Goal: Task Accomplishment & Management: Complete application form

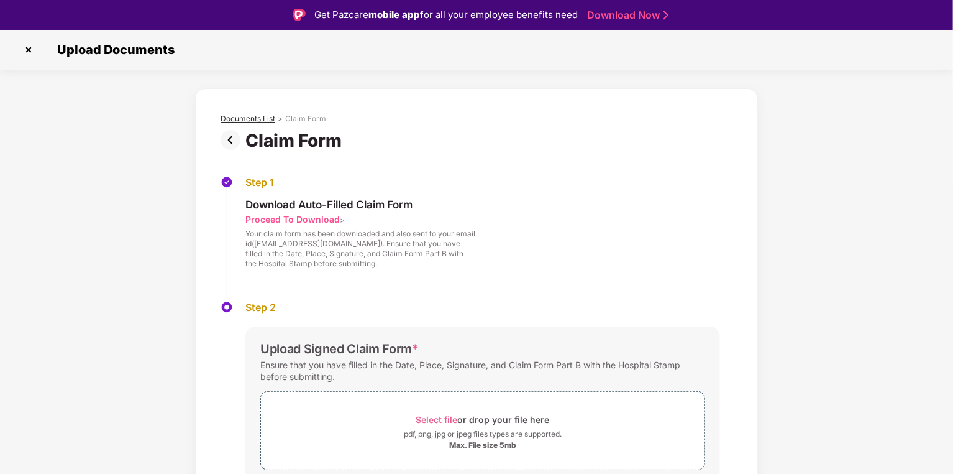
click at [262, 119] on div "Documents List" at bounding box center [248, 119] width 55 height 10
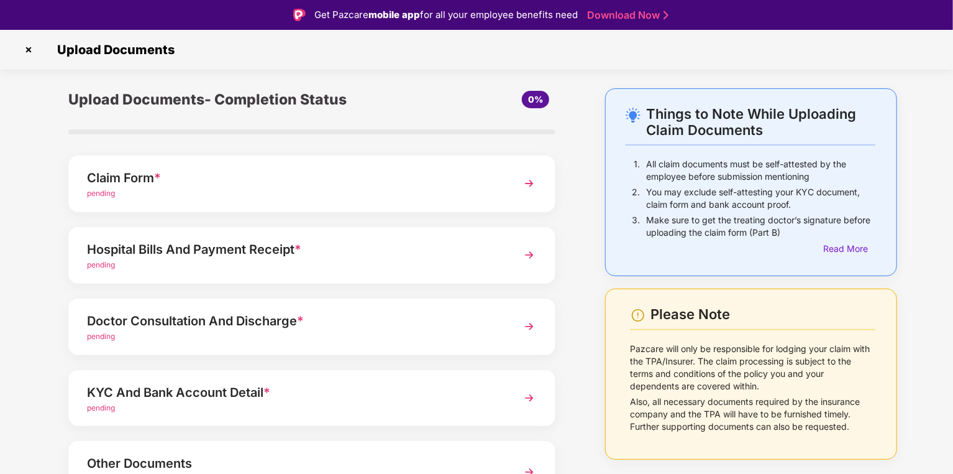
click at [122, 180] on div "Claim Form *" at bounding box center [293, 178] width 412 height 20
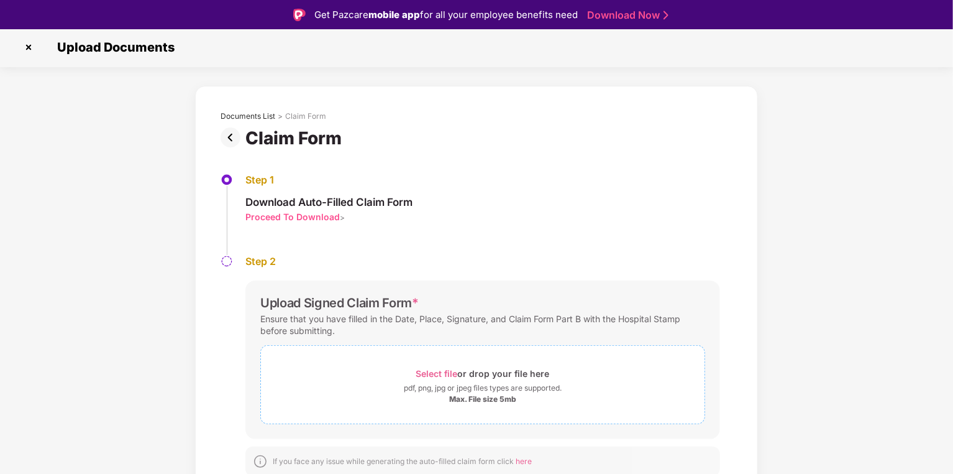
scroll to position [6, 0]
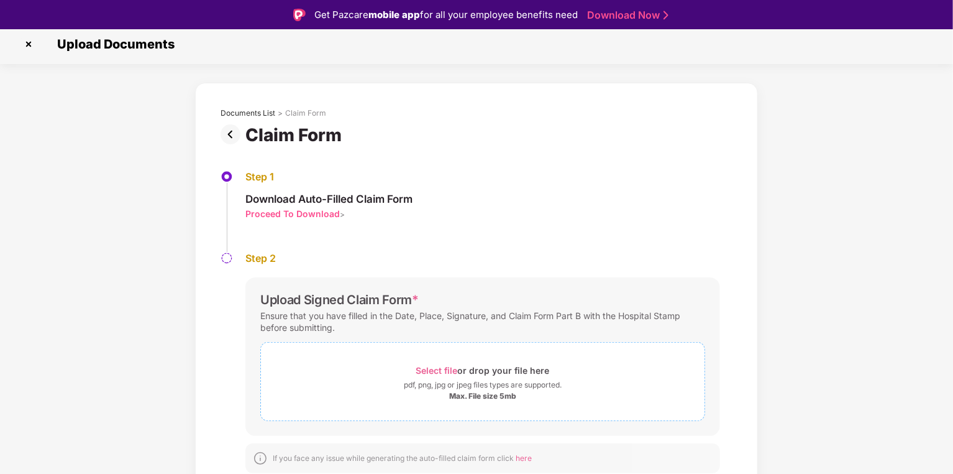
click at [472, 373] on div "Select file or drop your file here" at bounding box center [483, 370] width 134 height 17
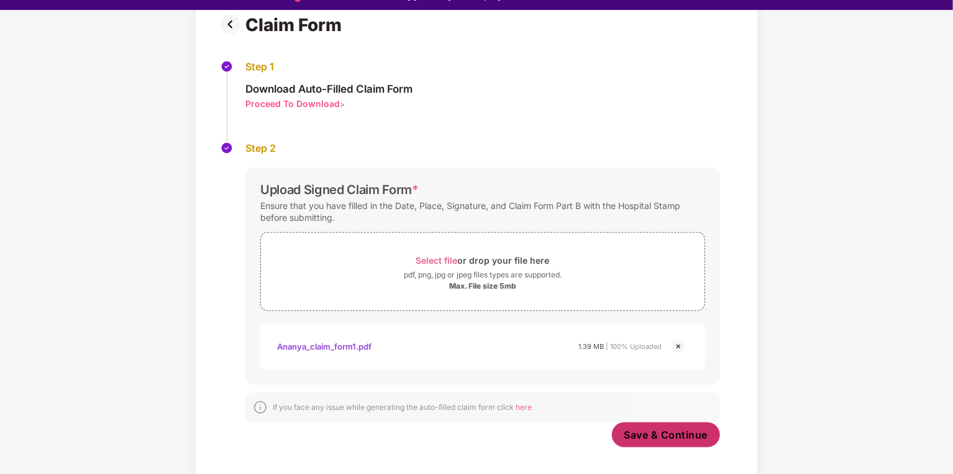
scroll to position [30, 0]
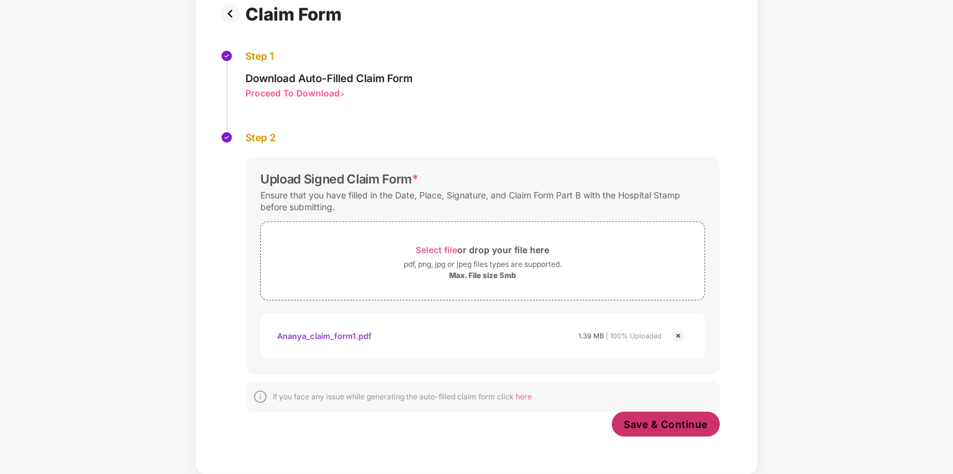
click at [667, 429] on span "Save & Continue" at bounding box center [667, 424] width 84 height 14
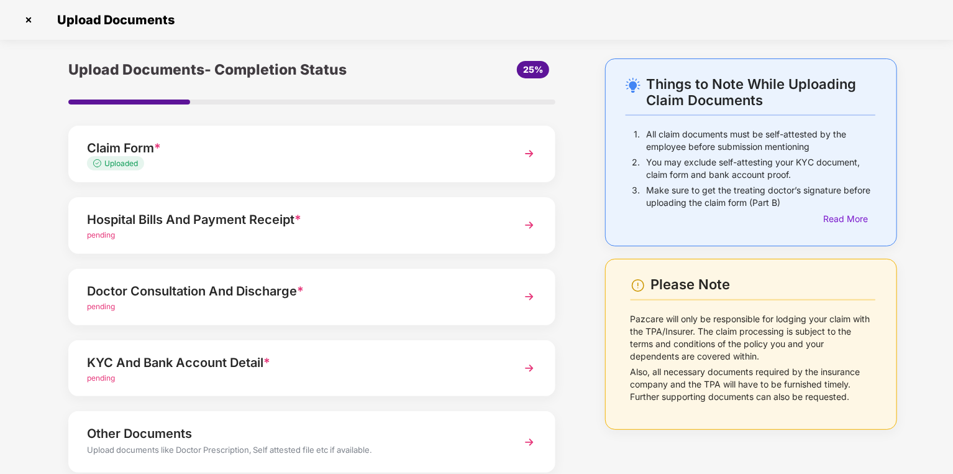
scroll to position [0, 0]
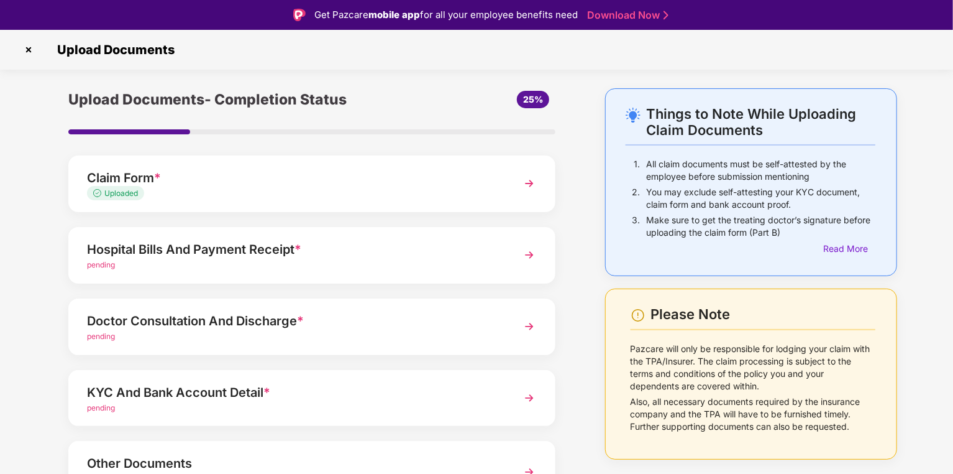
click at [183, 251] on div "Hospital Bills And Payment Receipt *" at bounding box center [293, 249] width 412 height 20
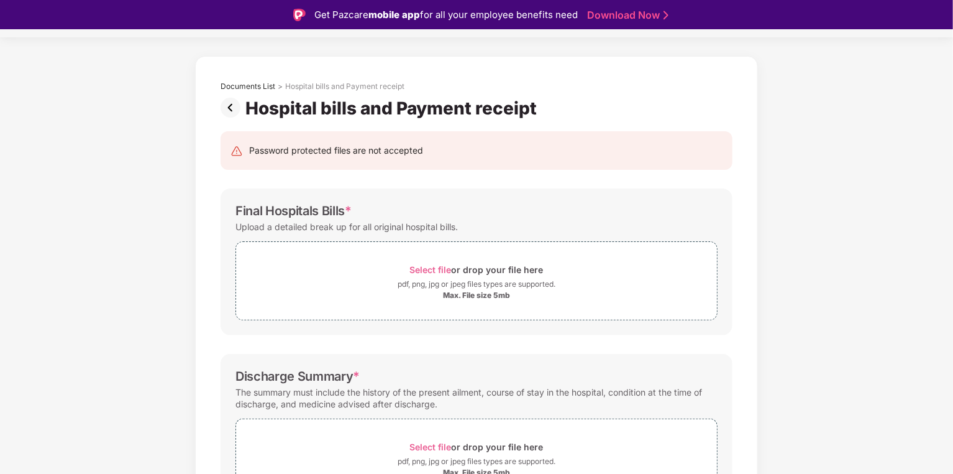
scroll to position [149, 0]
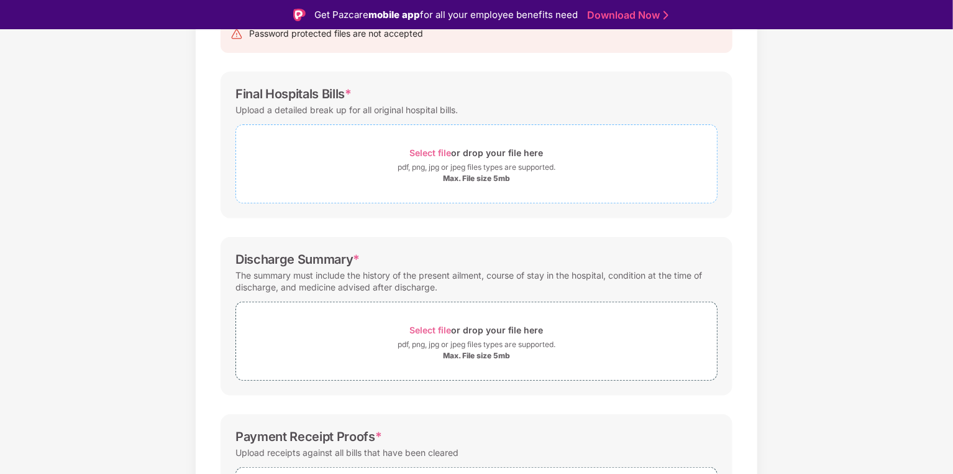
click at [424, 150] on span "Select file" at bounding box center [431, 152] width 42 height 11
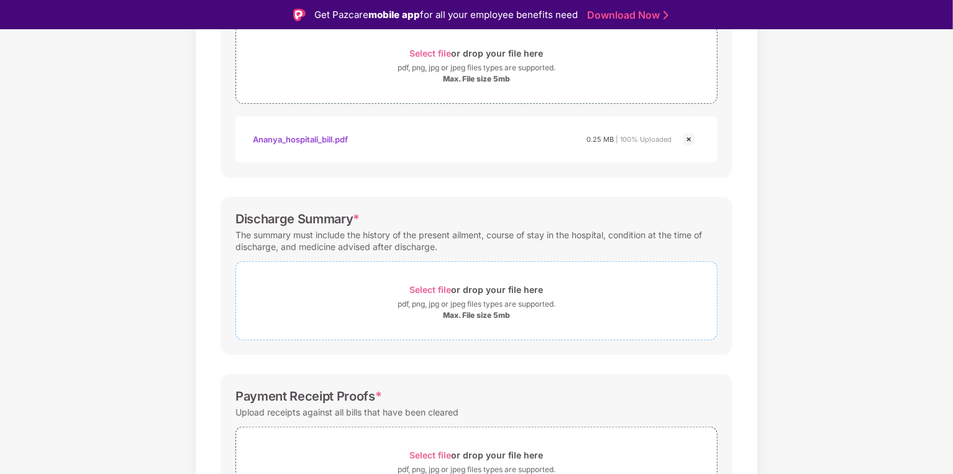
scroll to position [298, 0]
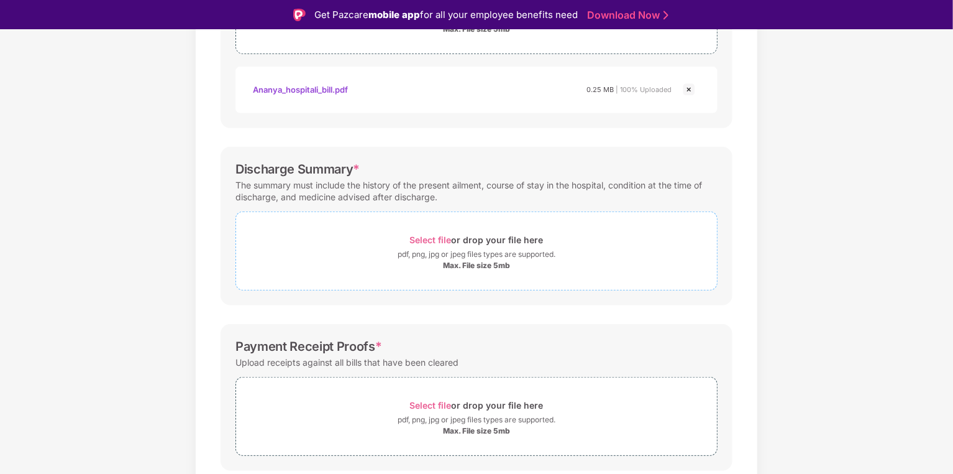
click at [463, 246] on div "Select file or drop your file here" at bounding box center [477, 239] width 134 height 17
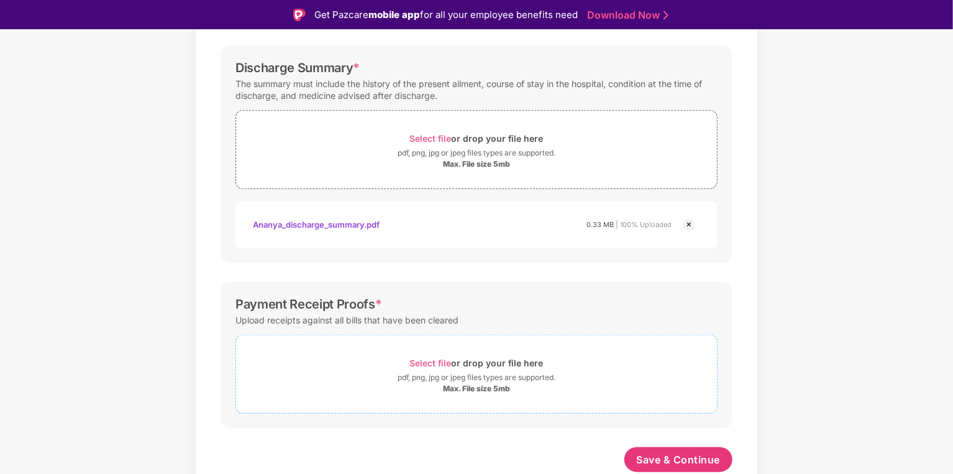
scroll to position [398, 0]
click at [493, 387] on div "Max. File size 5mb" at bounding box center [476, 390] width 67 height 10
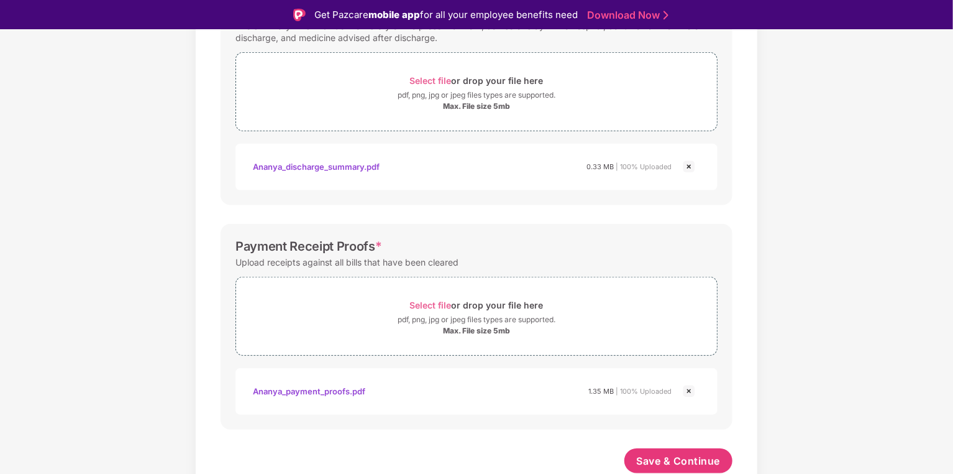
scroll to position [457, 0]
click at [680, 462] on span "Save & Continue" at bounding box center [679, 461] width 84 height 14
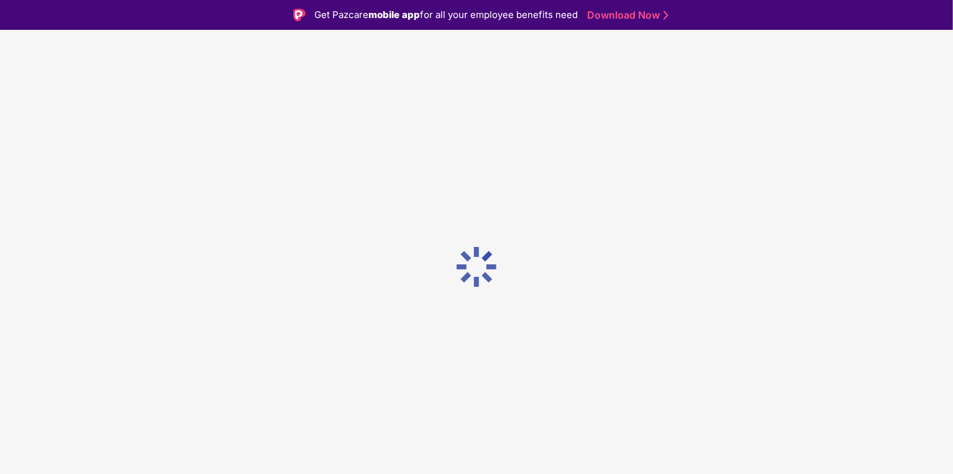
scroll to position [0, 0]
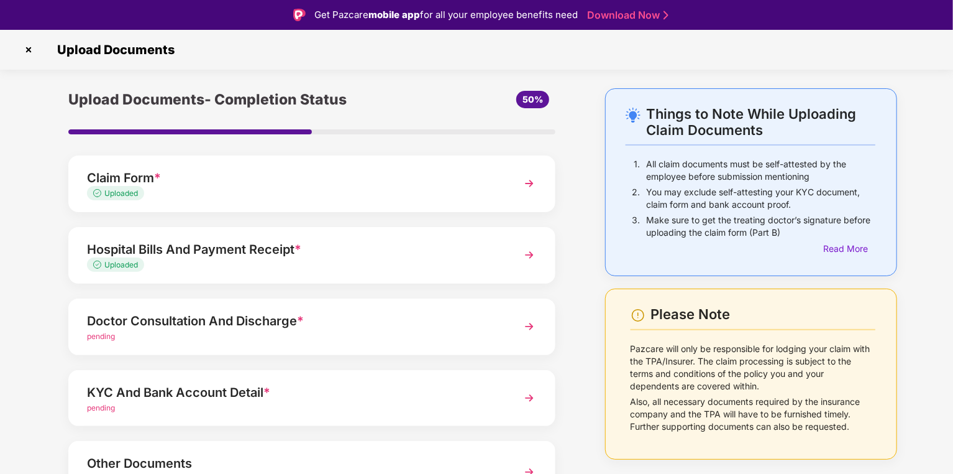
click at [266, 321] on div "Doctor Consultation And Discharge *" at bounding box center [293, 321] width 412 height 20
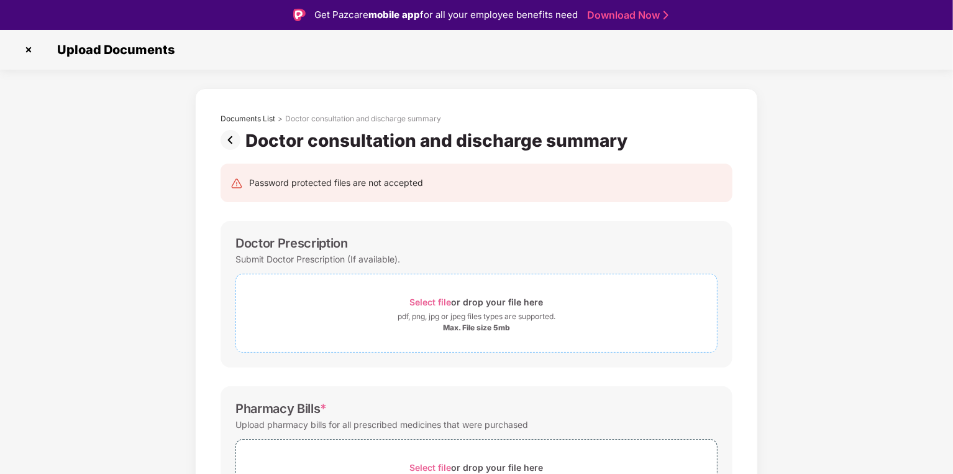
click at [475, 308] on div "Select file or drop your file here" at bounding box center [477, 301] width 134 height 17
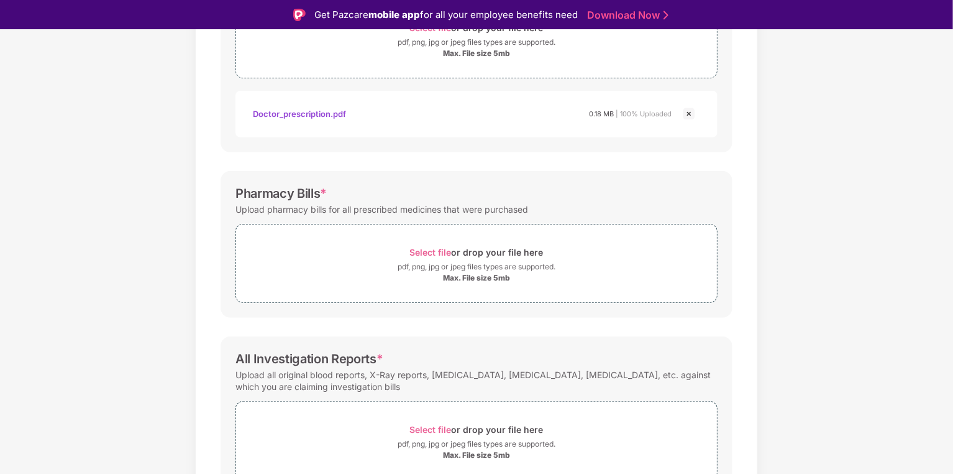
scroll to position [298, 0]
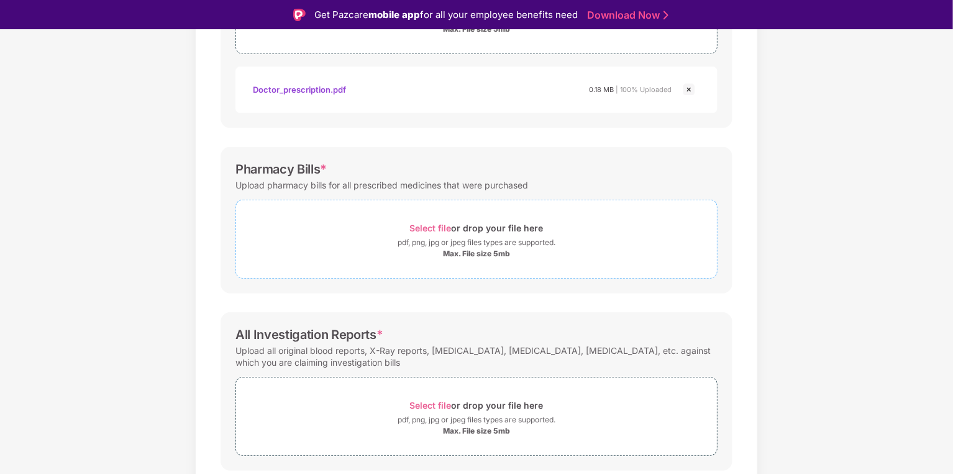
click at [459, 241] on div "pdf, png, jpg or jpeg files types are supported." at bounding box center [477, 242] width 158 height 12
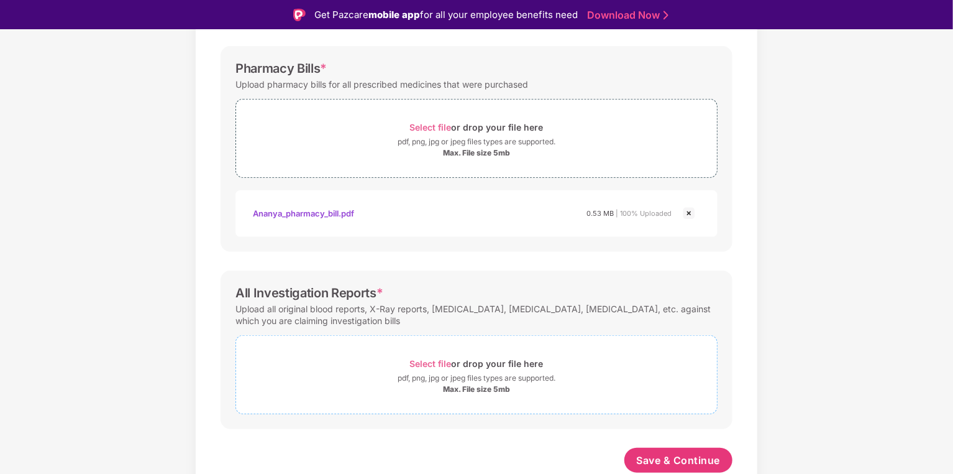
scroll to position [398, 0]
click at [485, 348] on span "Select file or drop your file here pdf, png, jpg or jpeg files types are suppor…" at bounding box center [476, 375] width 481 height 59
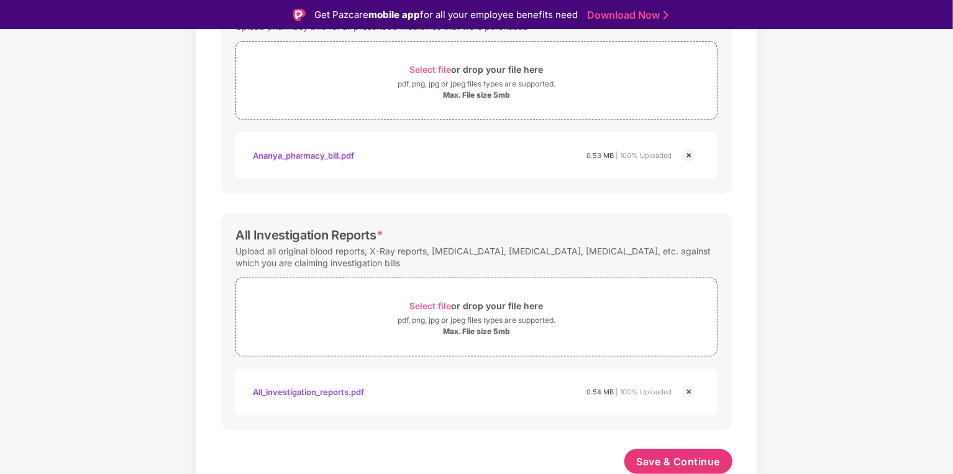
scroll to position [457, 0]
click at [663, 465] on span "Save & Continue" at bounding box center [679, 461] width 84 height 14
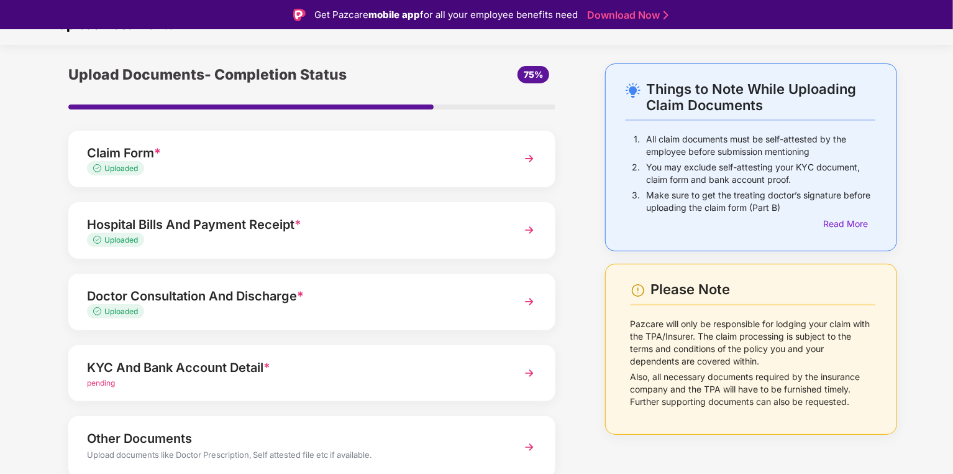
scroll to position [75, 0]
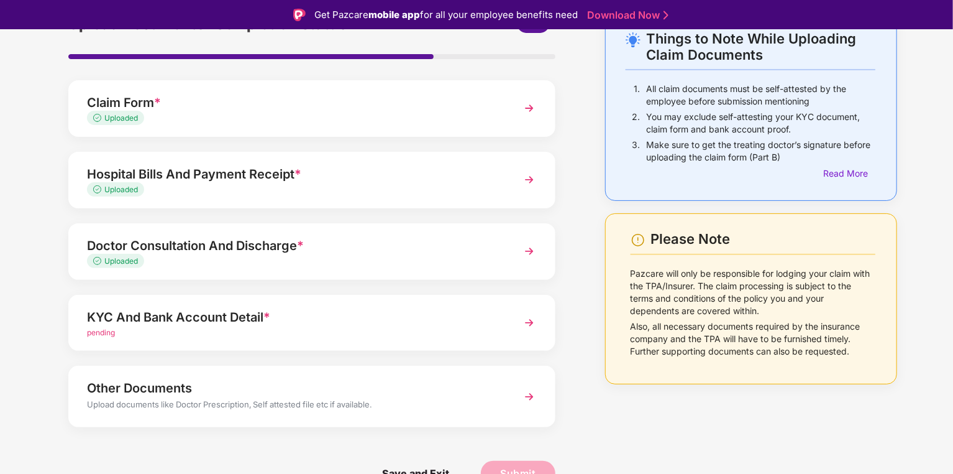
click at [192, 311] on div "KYC And Bank Account Detail *" at bounding box center [293, 317] width 412 height 20
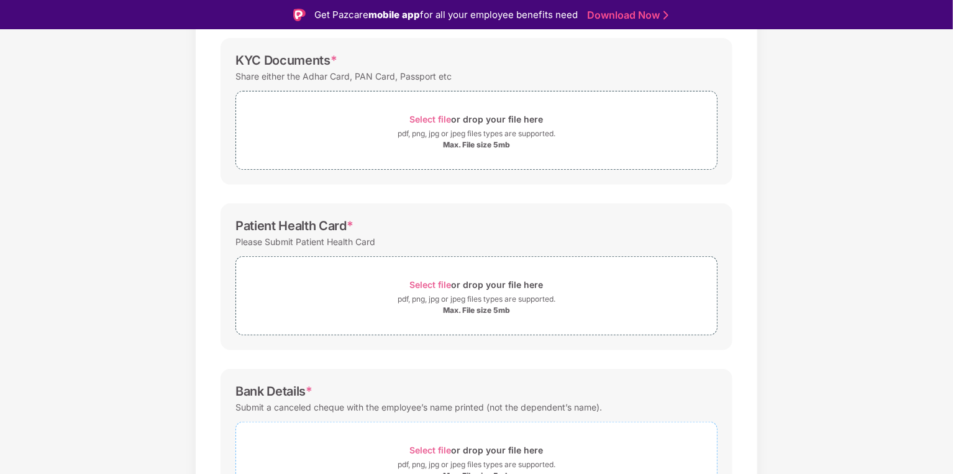
scroll to position [119, 0]
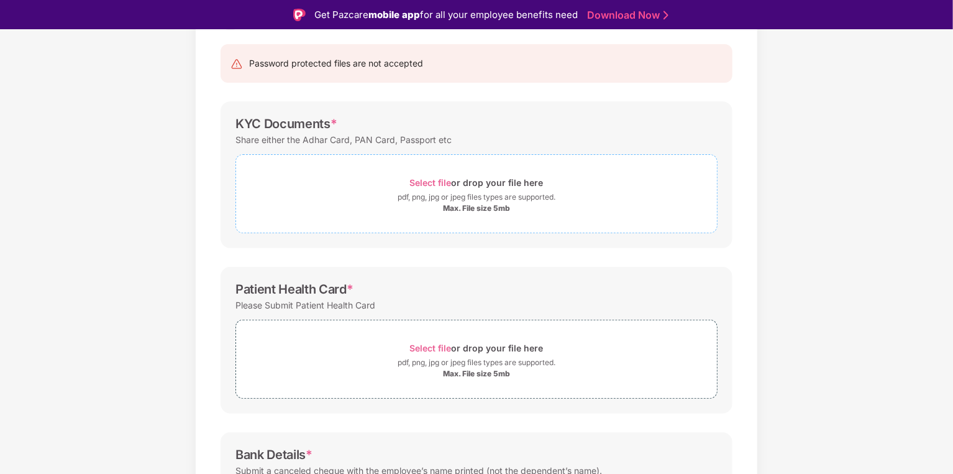
click at [462, 176] on div "Select file or drop your file here" at bounding box center [477, 182] width 134 height 17
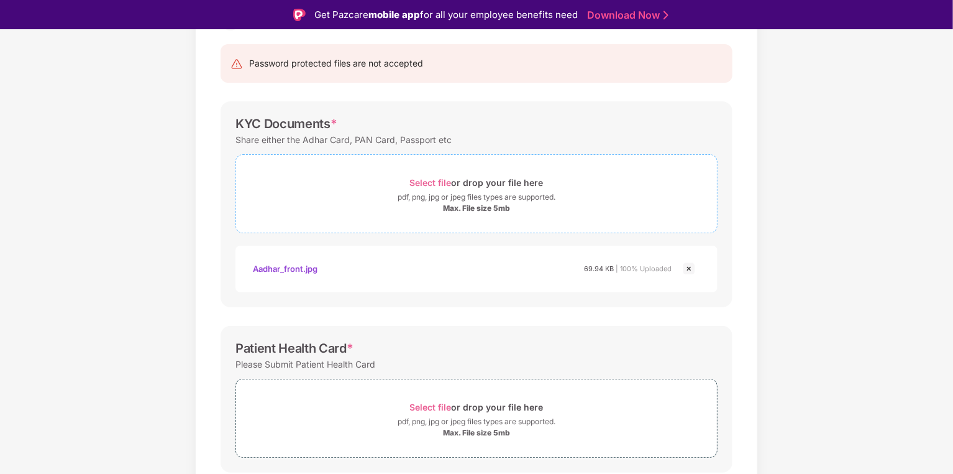
click at [482, 206] on div "Max. File size 5mb" at bounding box center [476, 208] width 67 height 10
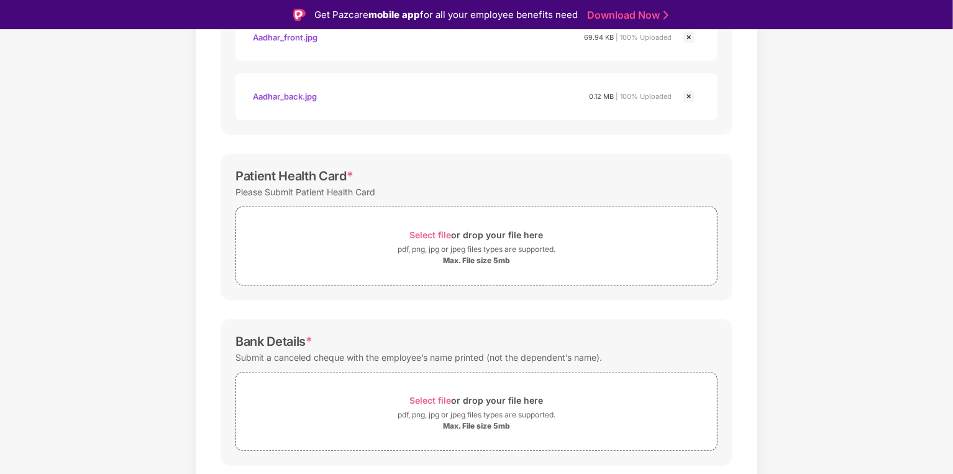
scroll to position [368, 0]
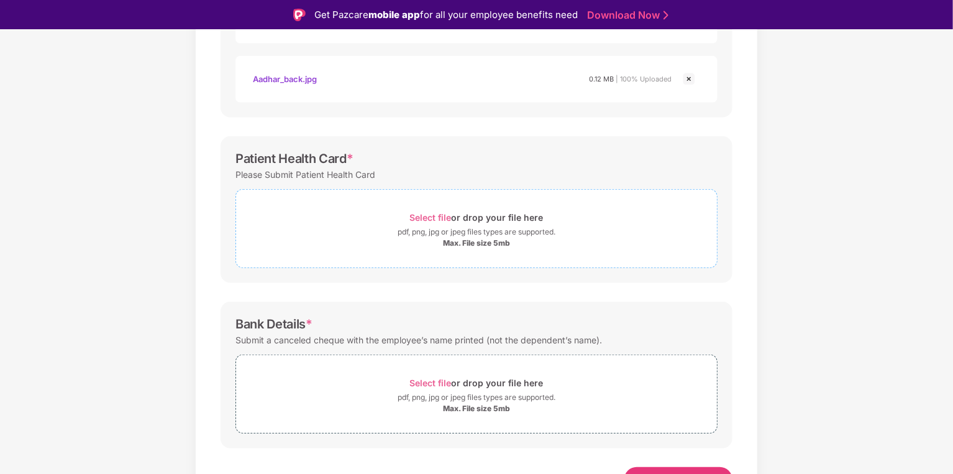
click at [485, 227] on div "pdf, png, jpg or jpeg files types are supported." at bounding box center [477, 232] width 158 height 12
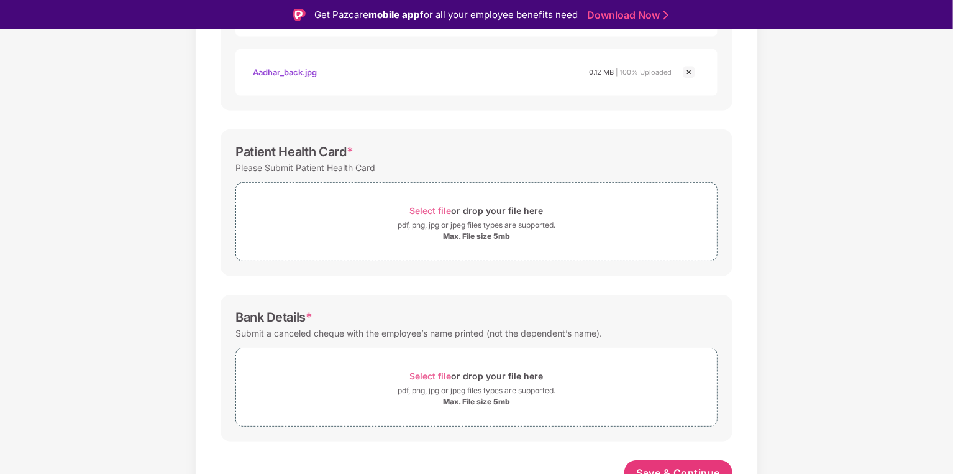
scroll to position [387, 0]
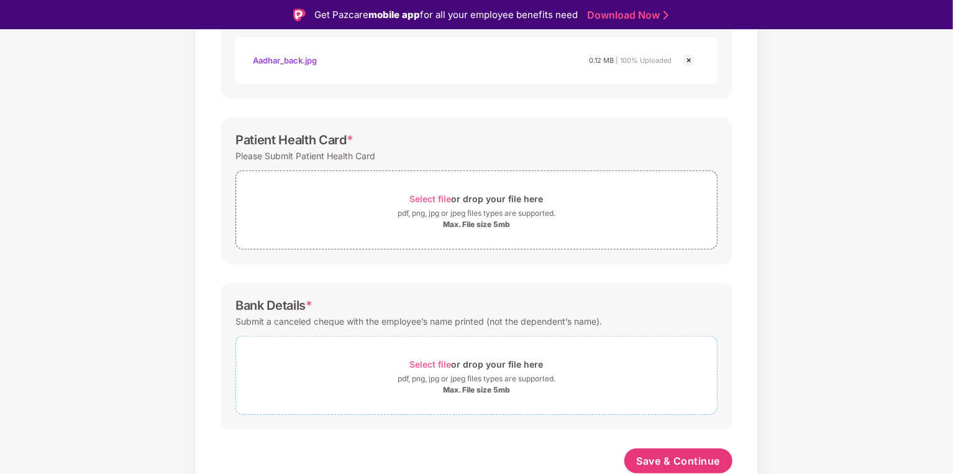
click at [479, 377] on div "pdf, png, jpg or jpeg files types are supported." at bounding box center [477, 378] width 158 height 12
click at [475, 360] on div "Select file or drop your file here" at bounding box center [477, 363] width 134 height 17
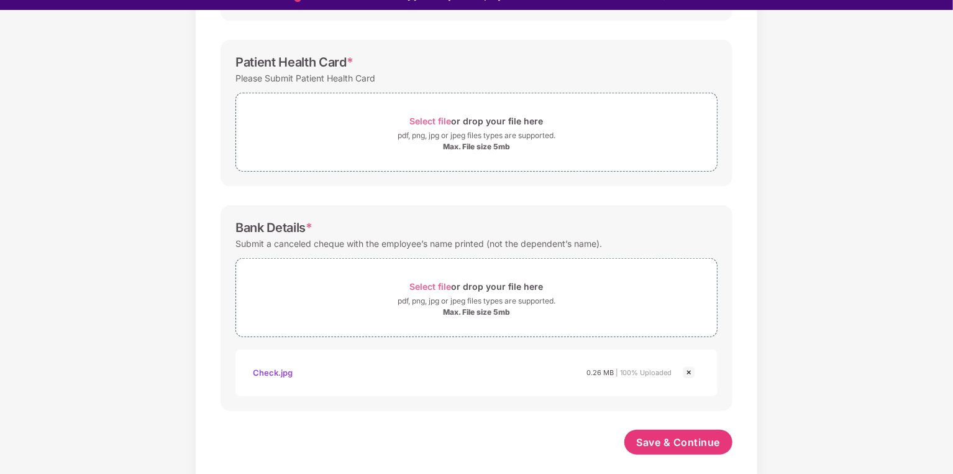
scroll to position [30, 0]
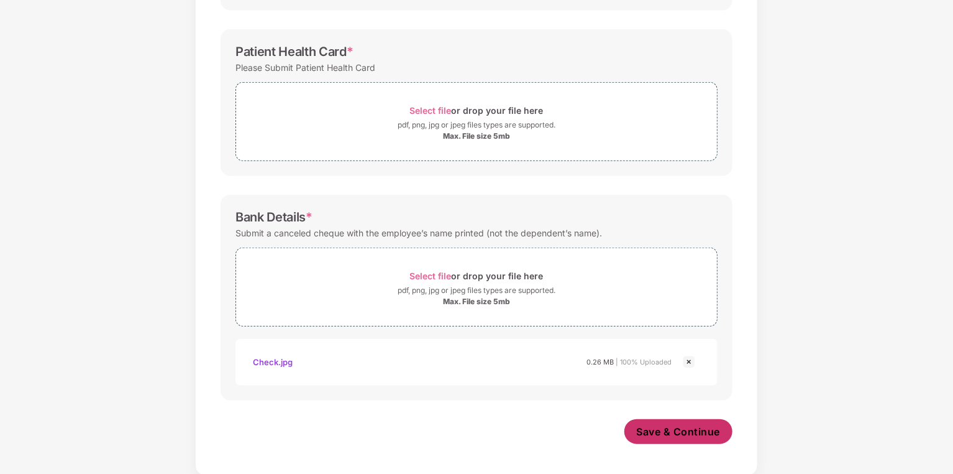
click at [654, 435] on span "Save & Continue" at bounding box center [679, 431] width 84 height 14
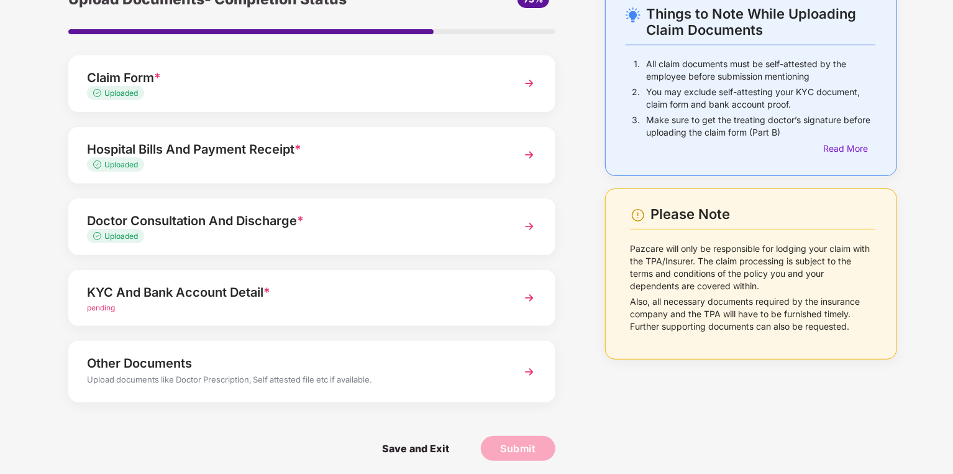
scroll to position [75, 0]
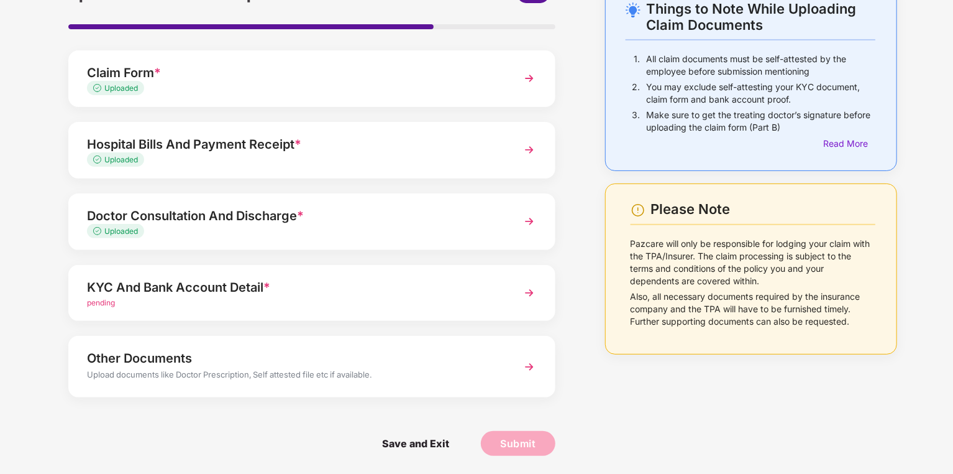
click at [217, 286] on div "KYC And Bank Account Detail *" at bounding box center [293, 287] width 412 height 20
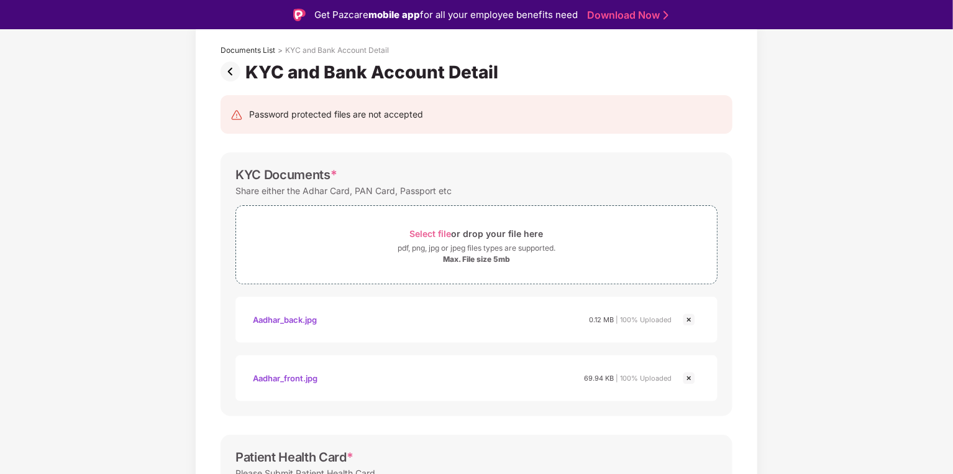
scroll to position [0, 0]
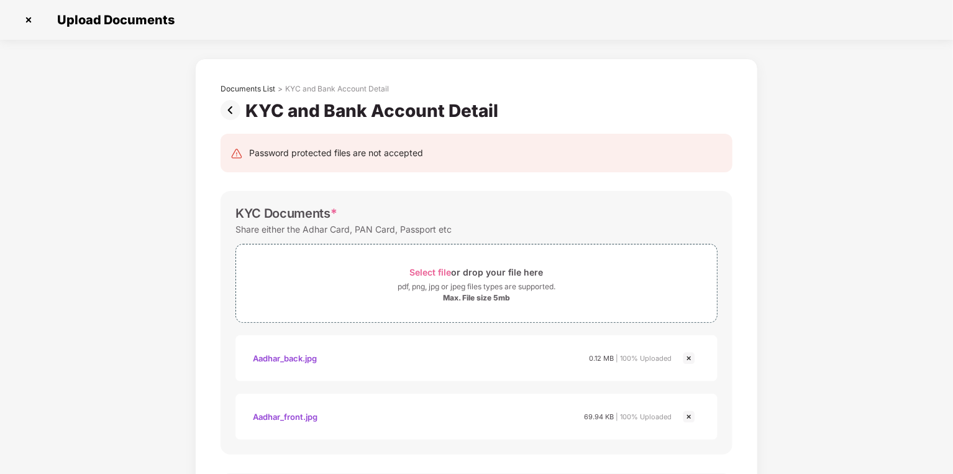
click at [30, 22] on img at bounding box center [29, 20] width 20 height 20
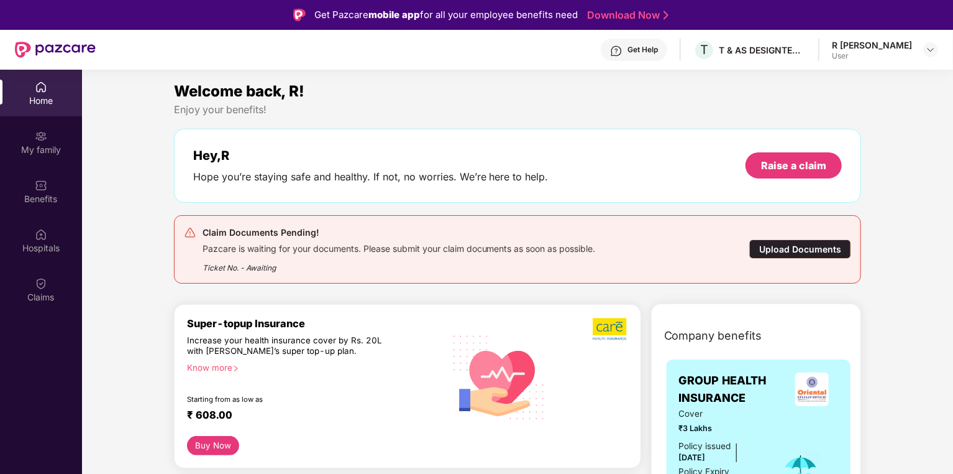
click at [800, 249] on div "Upload Documents" at bounding box center [800, 248] width 102 height 19
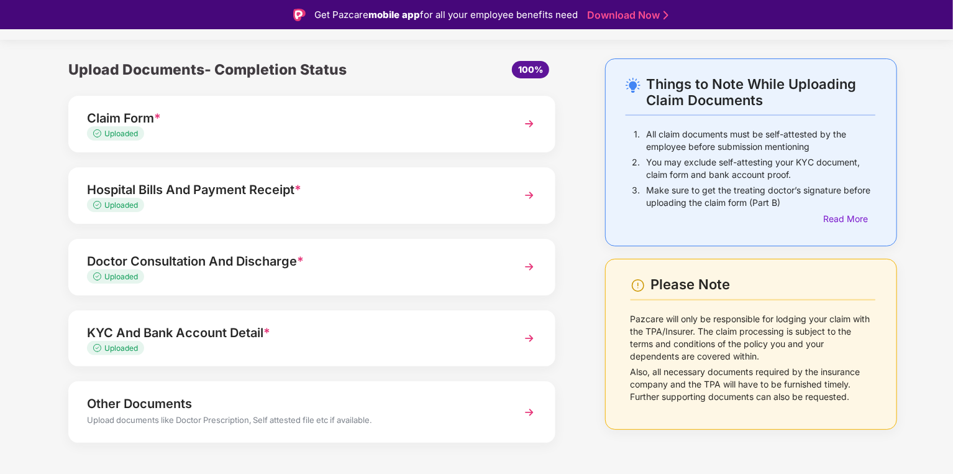
scroll to position [45, 0]
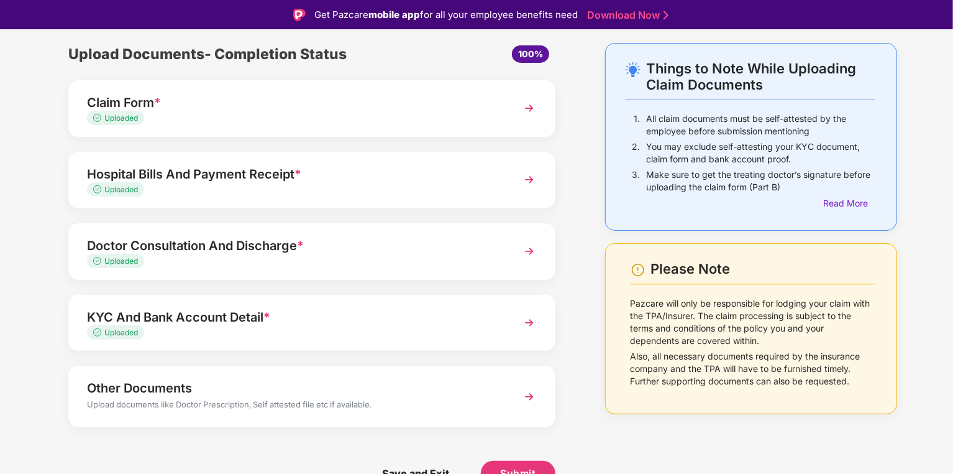
click at [194, 311] on div "KYC And Bank Account Detail *" at bounding box center [293, 317] width 412 height 20
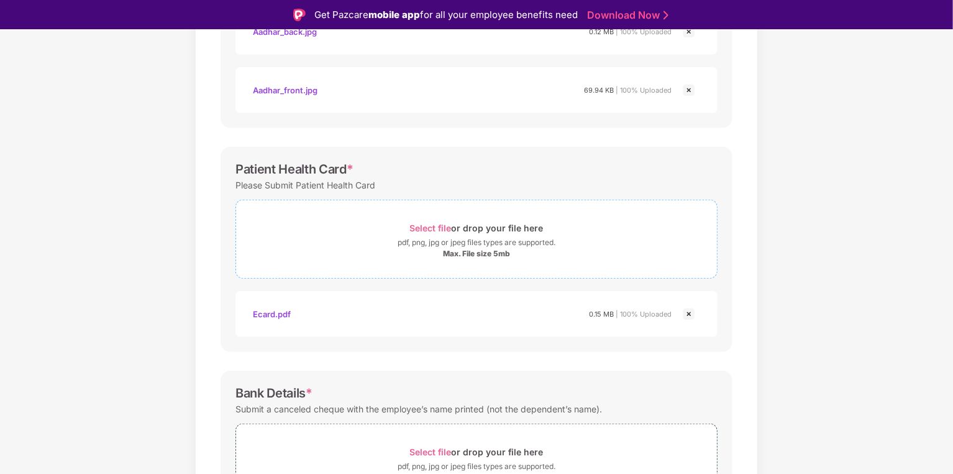
scroll to position [393, 0]
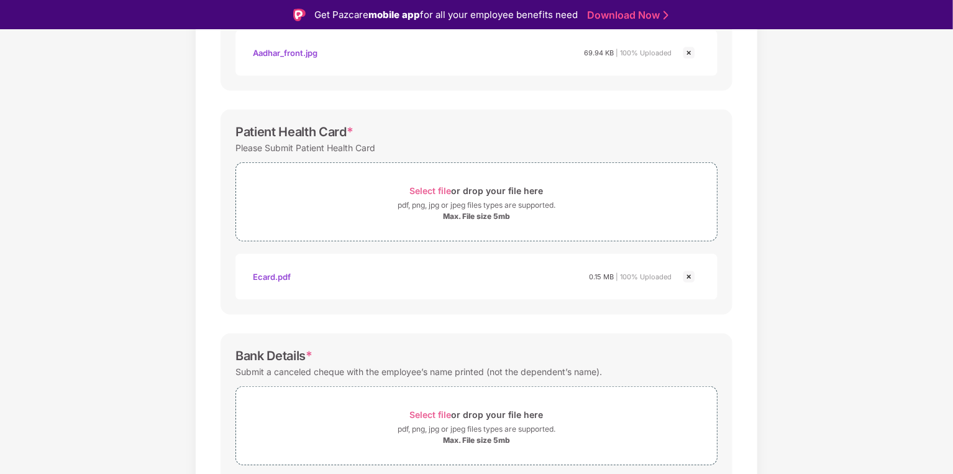
click at [269, 278] on div "Ecard.pdf" at bounding box center [272, 276] width 38 height 21
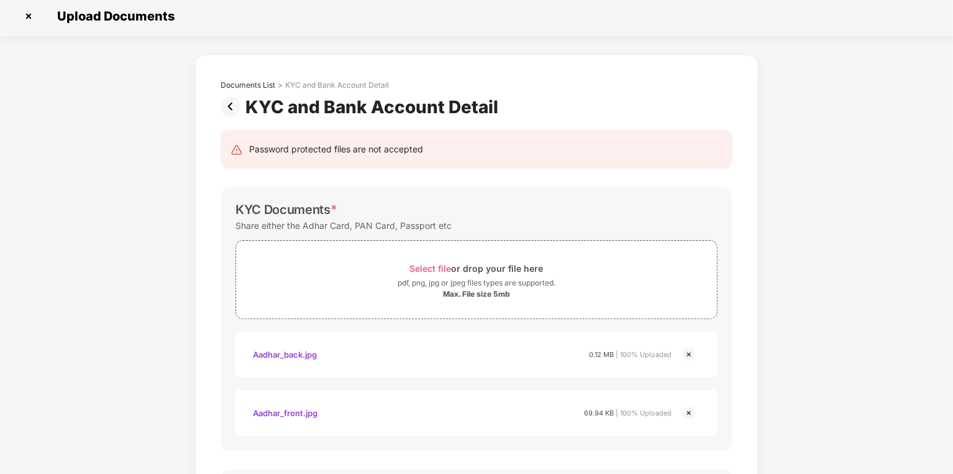
scroll to position [0, 0]
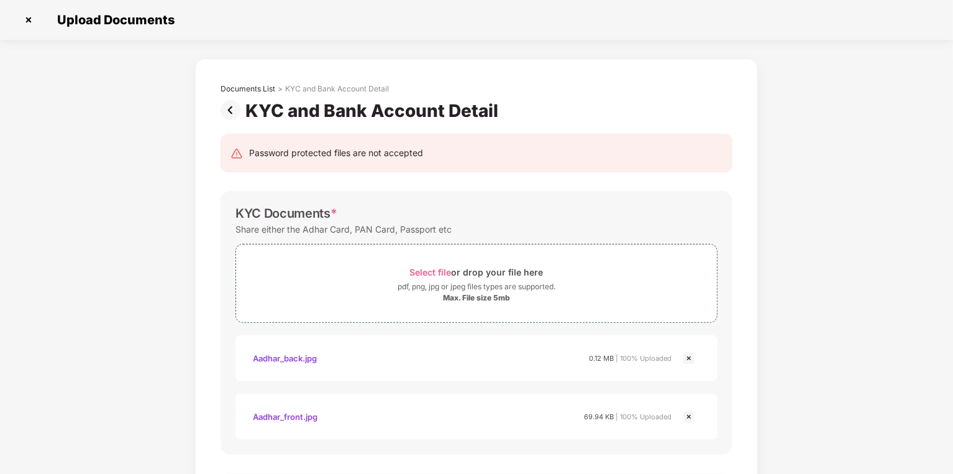
click at [31, 15] on img at bounding box center [29, 20] width 20 height 20
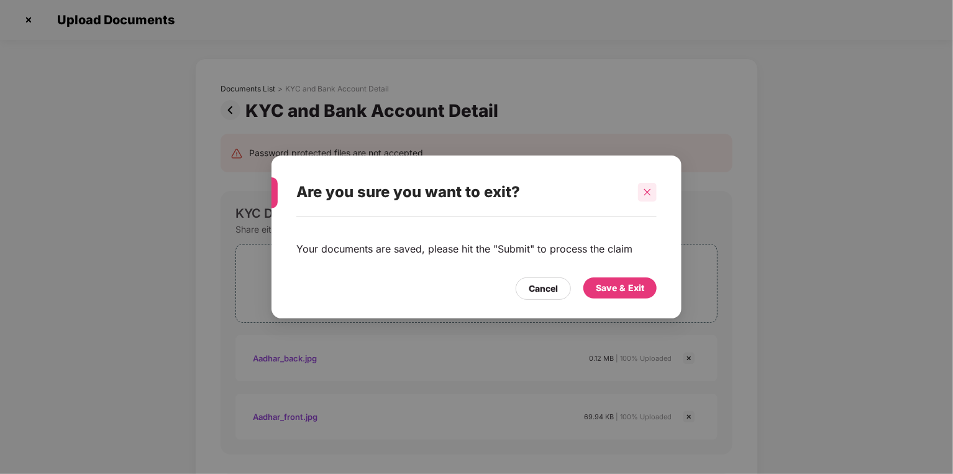
click at [648, 190] on icon "close" at bounding box center [647, 192] width 9 height 9
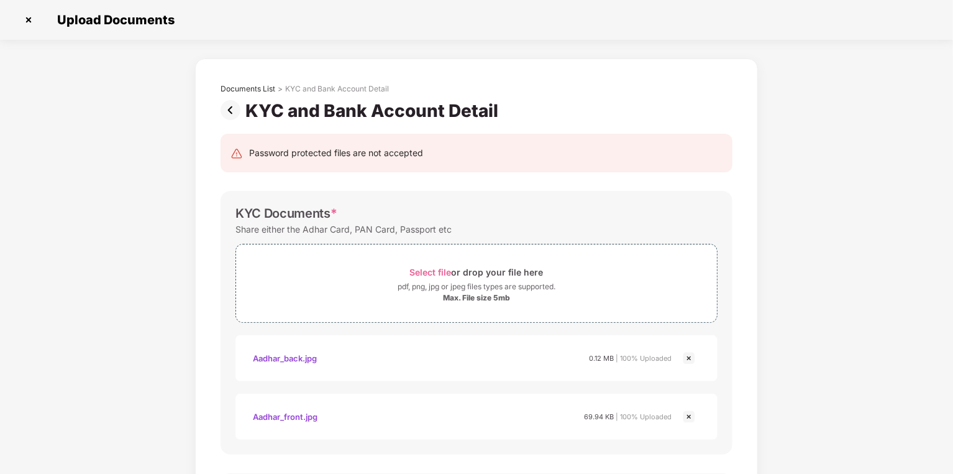
click at [27, 19] on img at bounding box center [29, 20] width 20 height 20
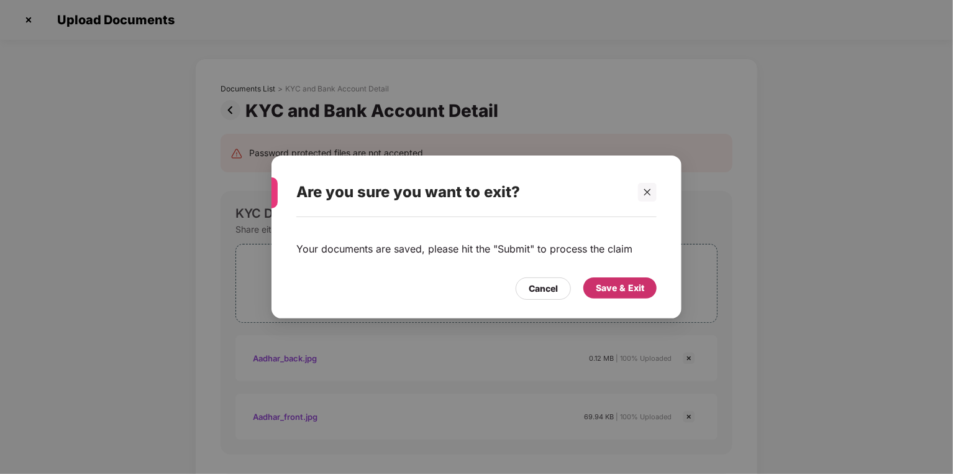
click at [636, 288] on div "Save & Exit" at bounding box center [620, 288] width 48 height 14
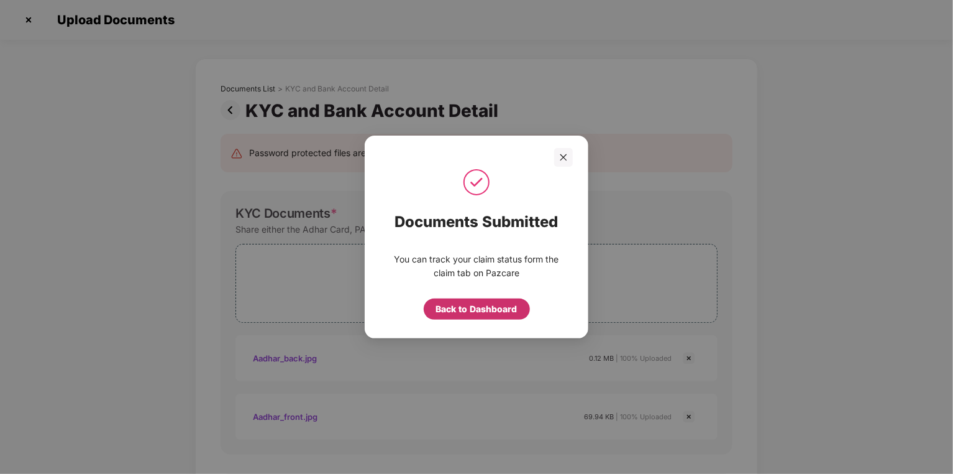
click at [499, 304] on div "Back to Dashboard" at bounding box center [476, 309] width 81 height 14
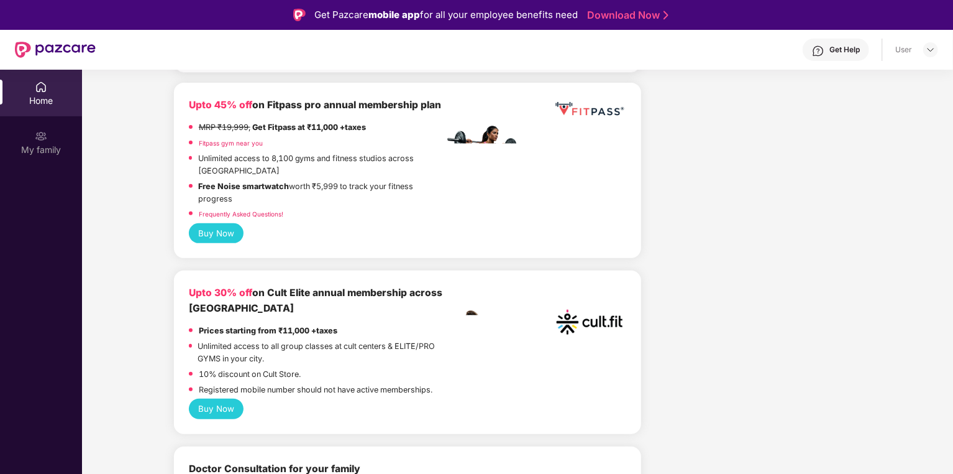
scroll to position [249, 0]
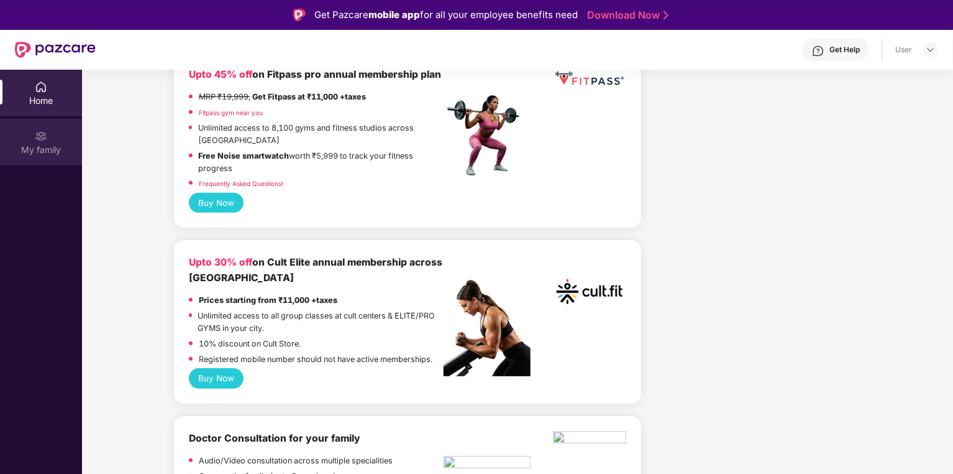
click at [45, 149] on div "My family" at bounding box center [41, 150] width 82 height 12
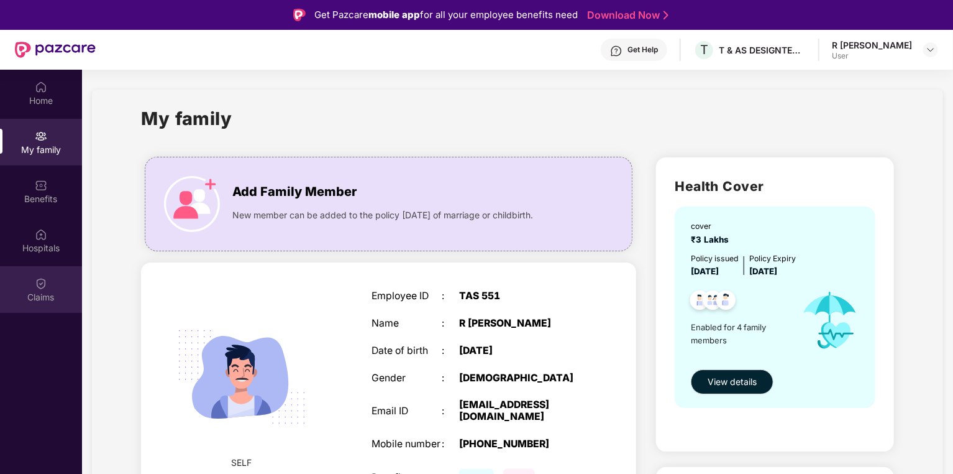
click at [55, 278] on div "Claims" at bounding box center [41, 289] width 82 height 47
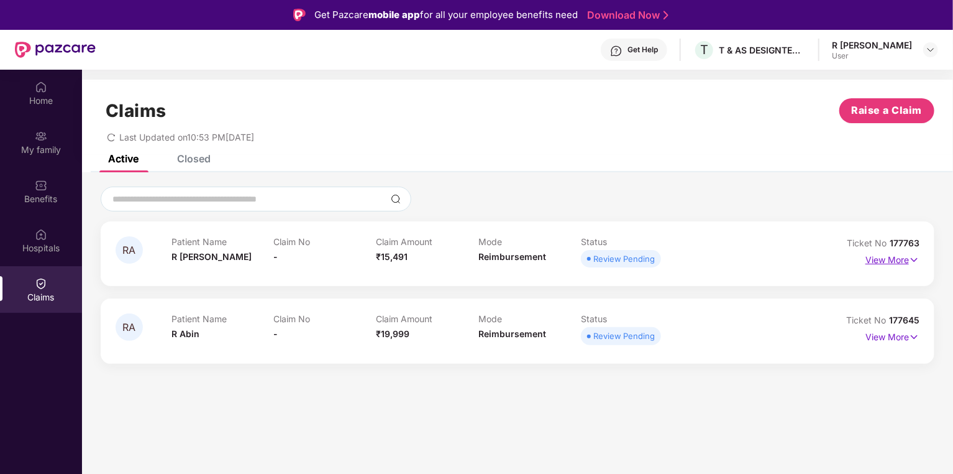
click at [890, 256] on p "View More" at bounding box center [893, 258] width 54 height 17
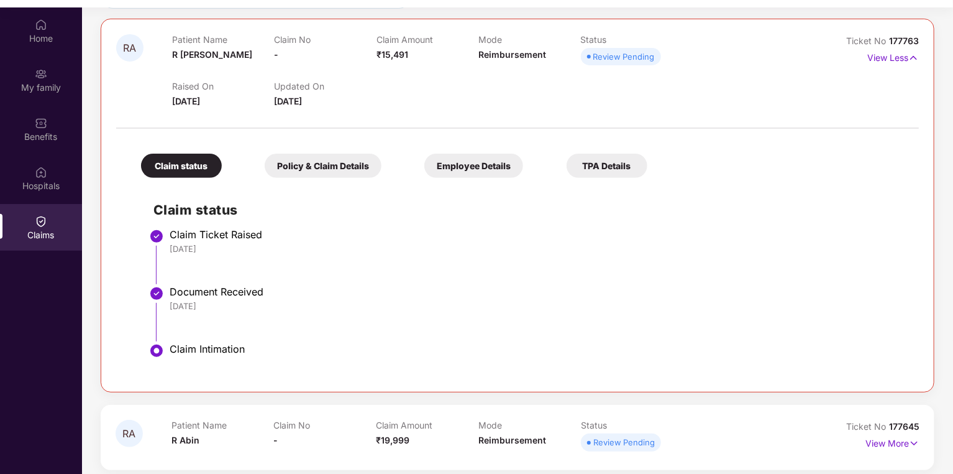
scroll to position [70, 0]
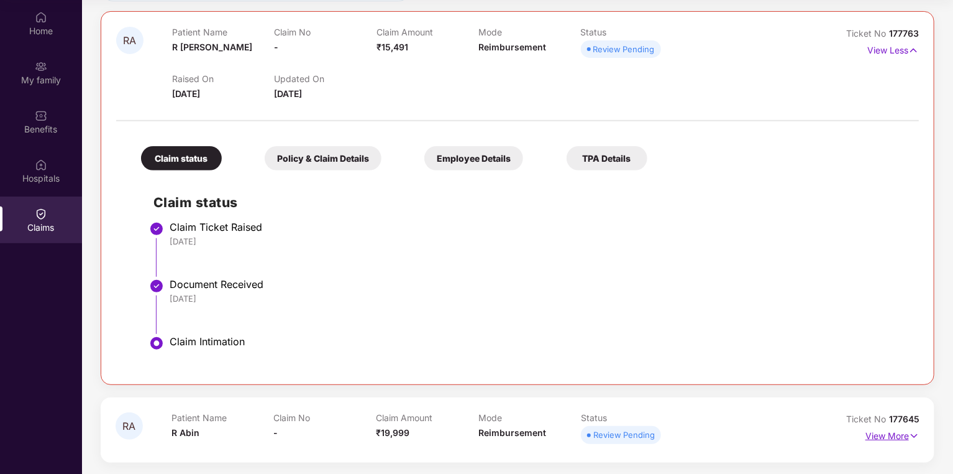
click at [900, 436] on p "View More" at bounding box center [893, 434] width 54 height 17
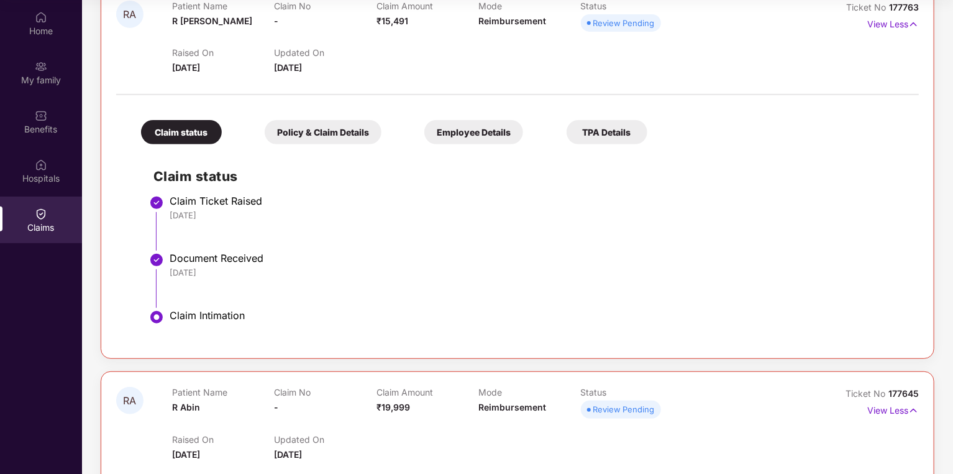
scroll to position [151, 0]
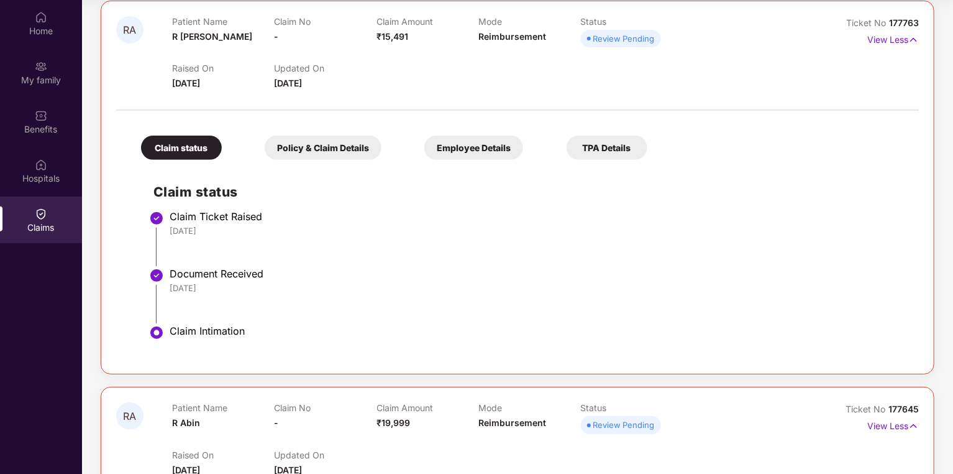
click at [329, 153] on div "Policy & Claim Details" at bounding box center [323, 147] width 117 height 24
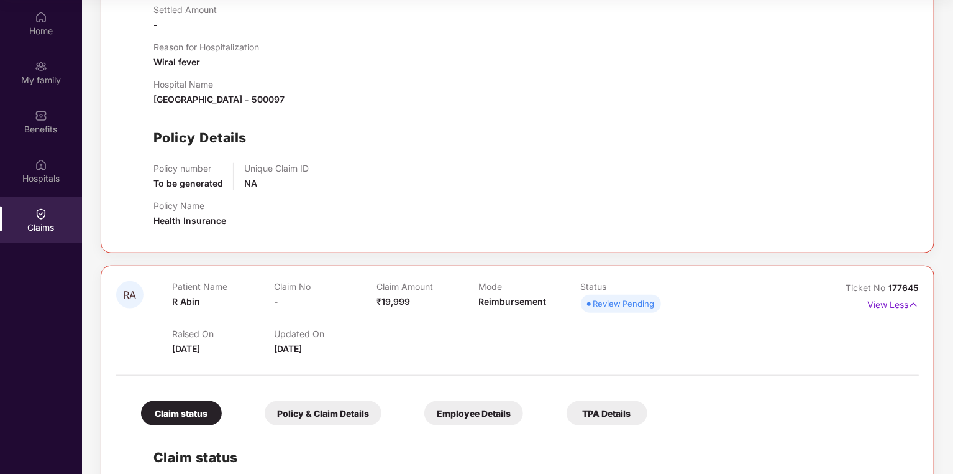
scroll to position [449, 0]
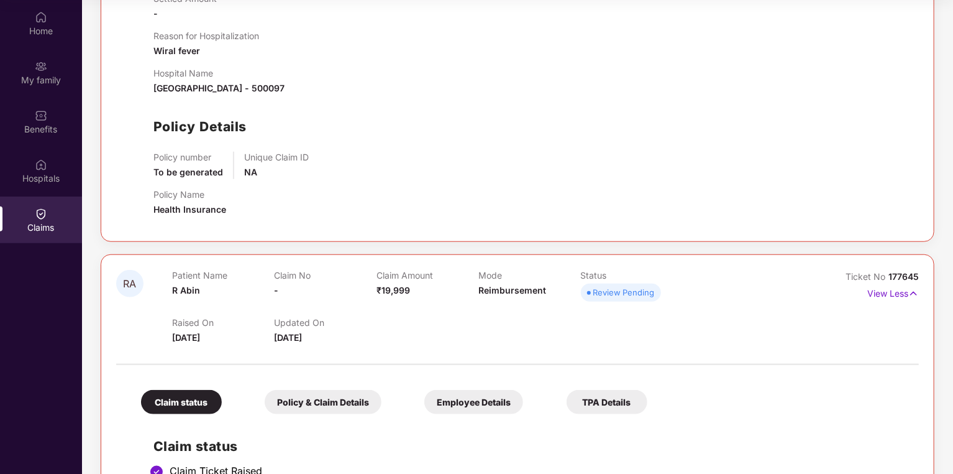
click at [321, 400] on div "Policy & Claim Details" at bounding box center [323, 402] width 117 height 24
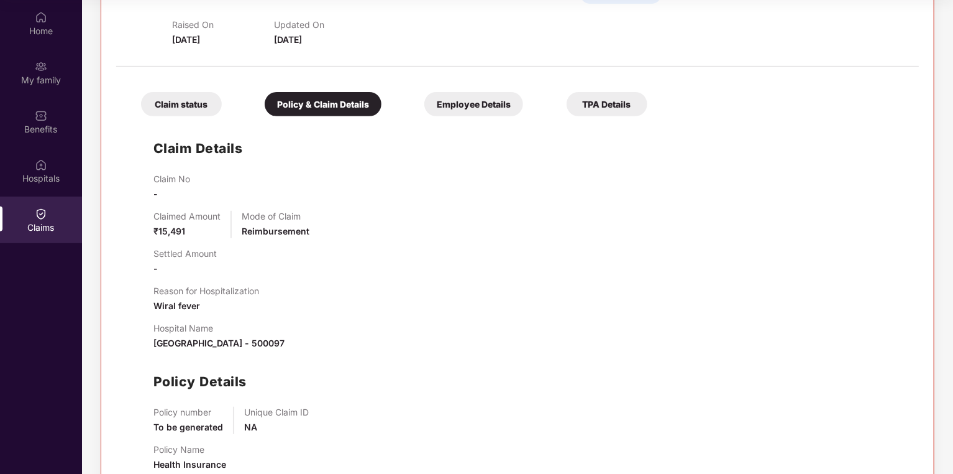
scroll to position [184, 0]
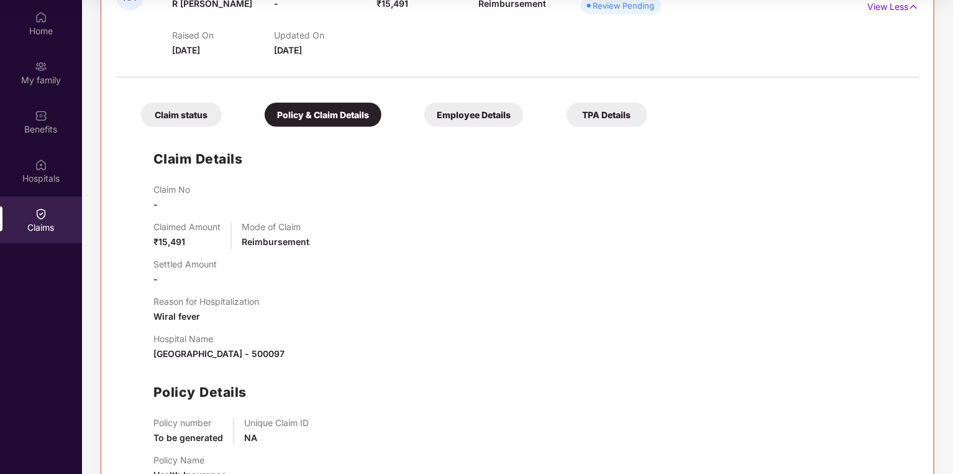
click at [467, 109] on div "Employee Details" at bounding box center [473, 115] width 99 height 24
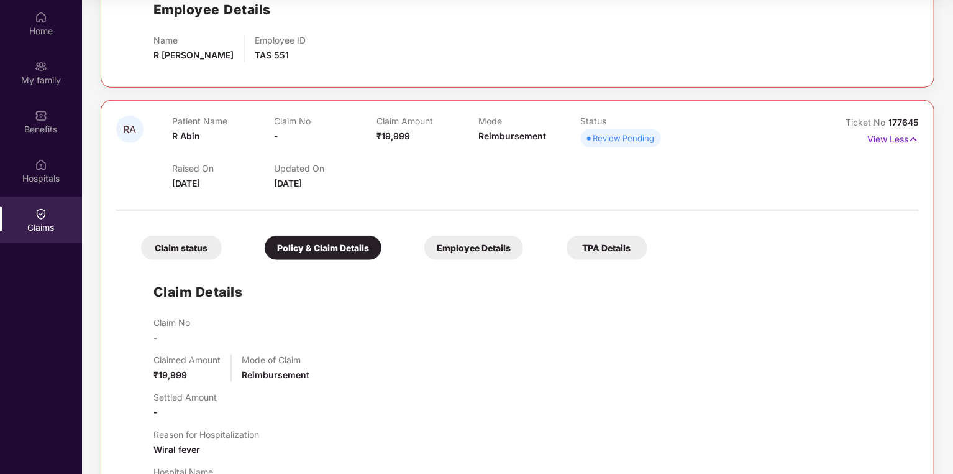
click at [480, 254] on div "Employee Details" at bounding box center [473, 248] width 99 height 24
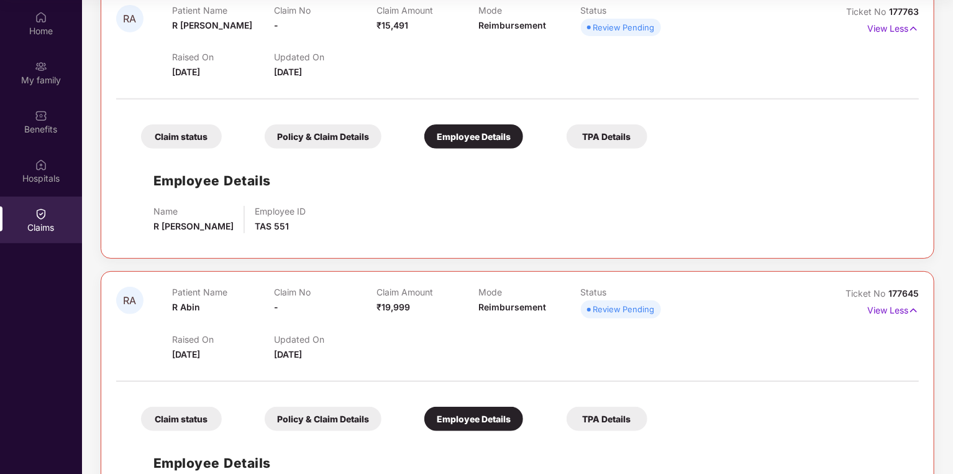
scroll to position [240, 0]
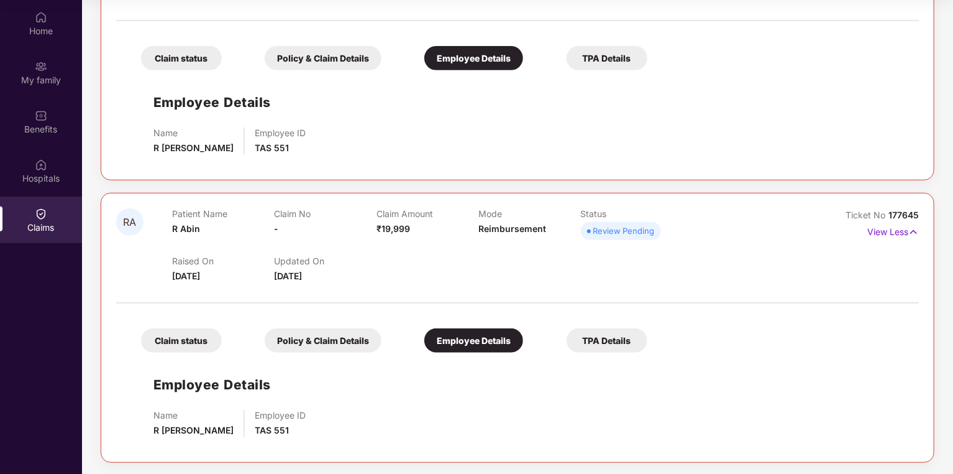
click at [574, 340] on div "TPA Details" at bounding box center [607, 340] width 81 height 24
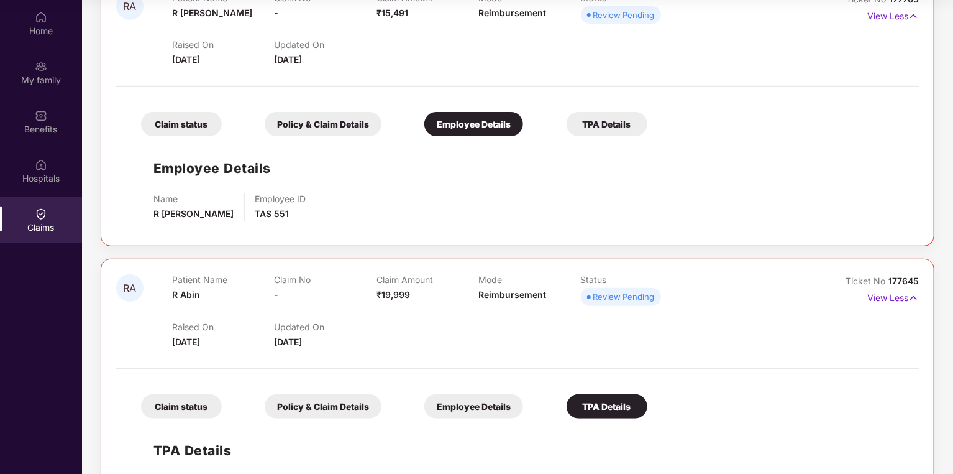
scroll to position [19, 0]
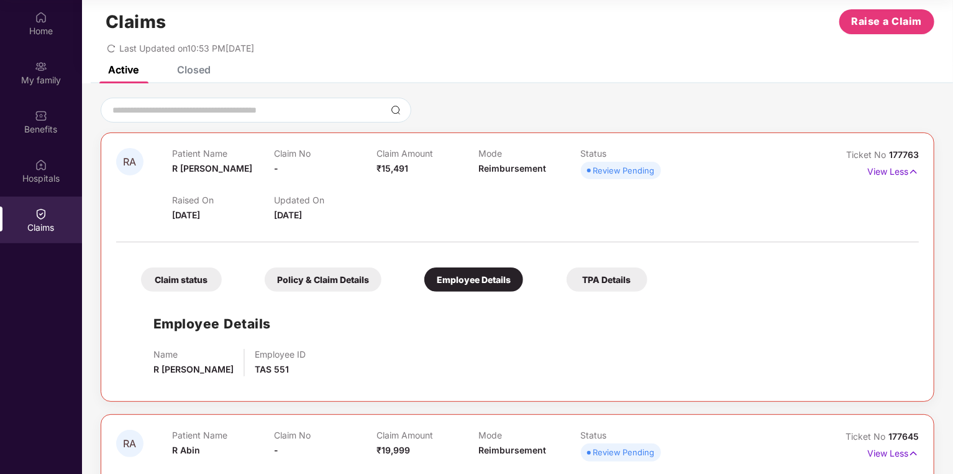
click at [607, 279] on div "TPA Details" at bounding box center [607, 279] width 81 height 24
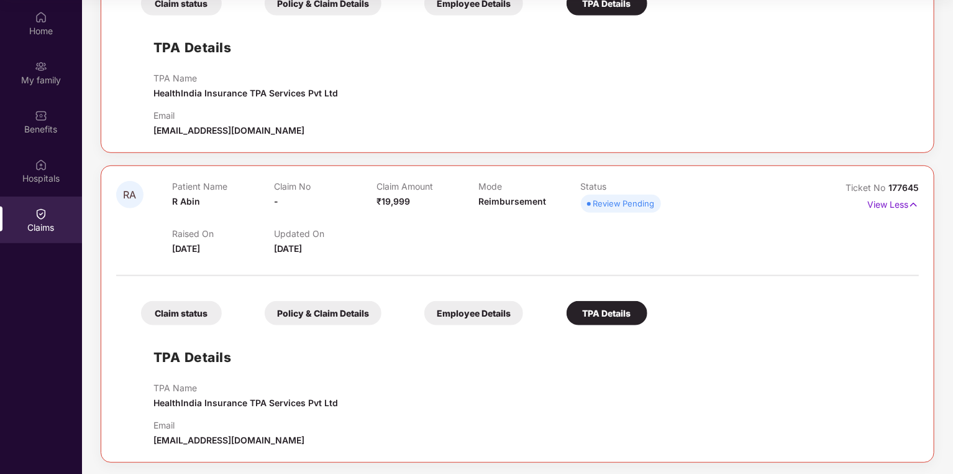
scroll to position [0, 0]
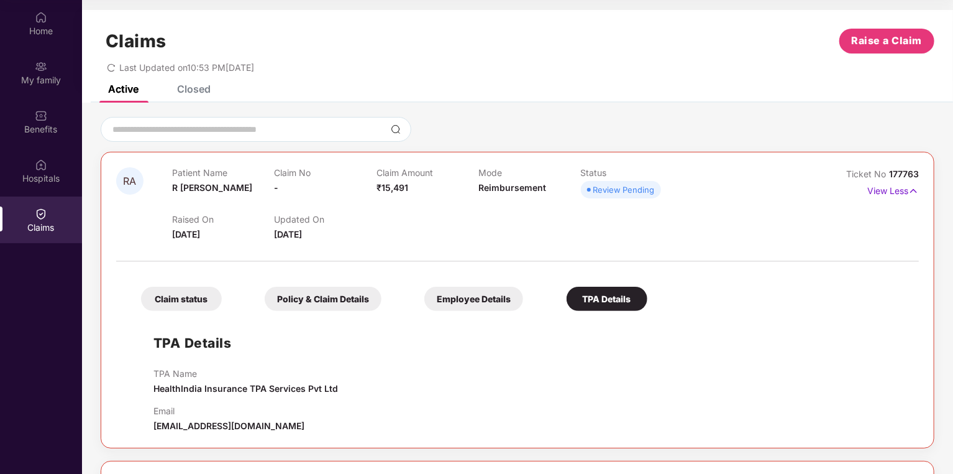
click at [206, 82] on div "Claims Raise a Claim Last Updated on 10:53 PM[DATE]" at bounding box center [517, 47] width 871 height 75
click at [194, 85] on div "Claims Raise a Claim Last Updated on 10:53 PM[DATE]" at bounding box center [517, 47] width 871 height 75
click at [191, 89] on div "Closed" at bounding box center [194, 89] width 34 height 12
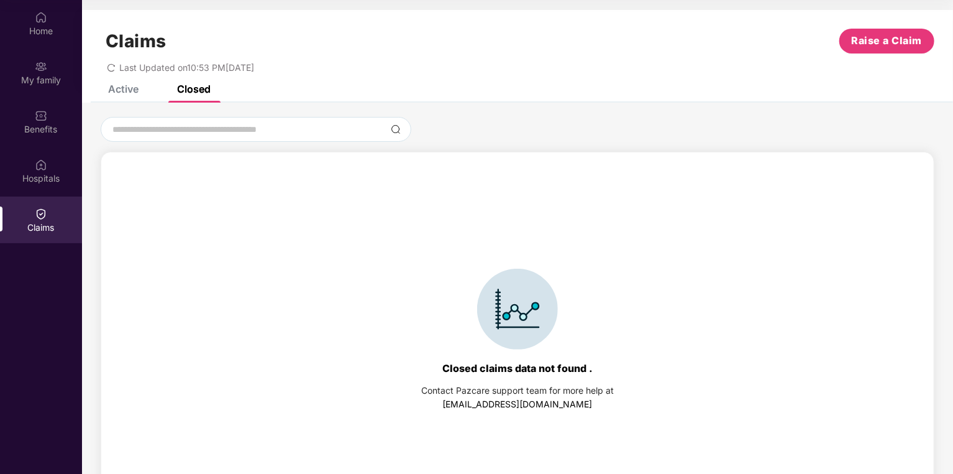
click at [121, 89] on div "Active" at bounding box center [123, 89] width 30 height 12
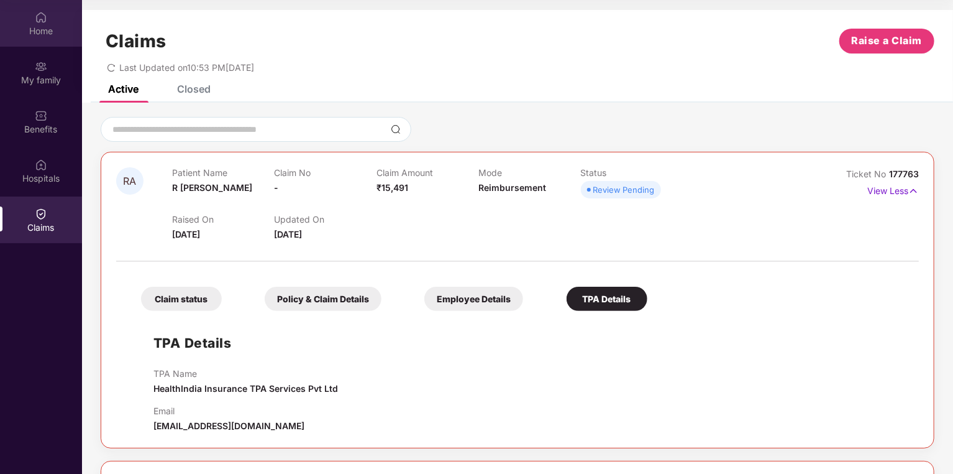
click at [47, 34] on div "Home" at bounding box center [41, 31] width 82 height 12
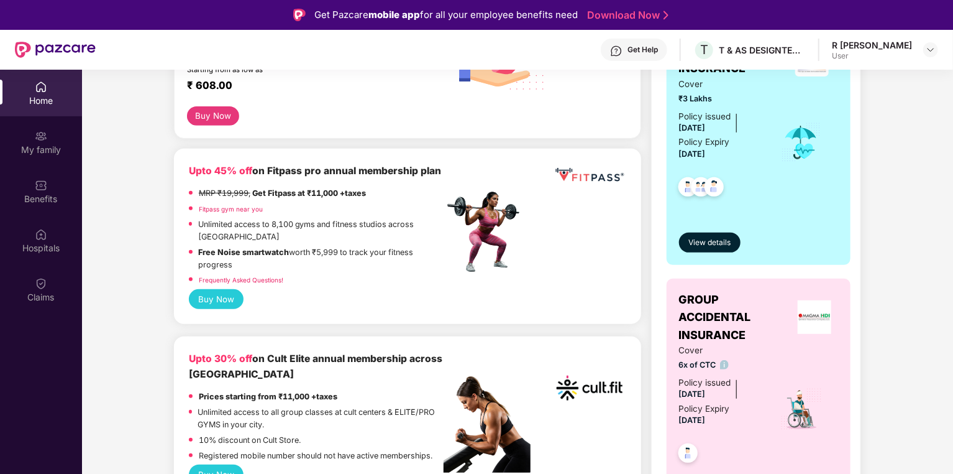
scroll to position [249, 0]
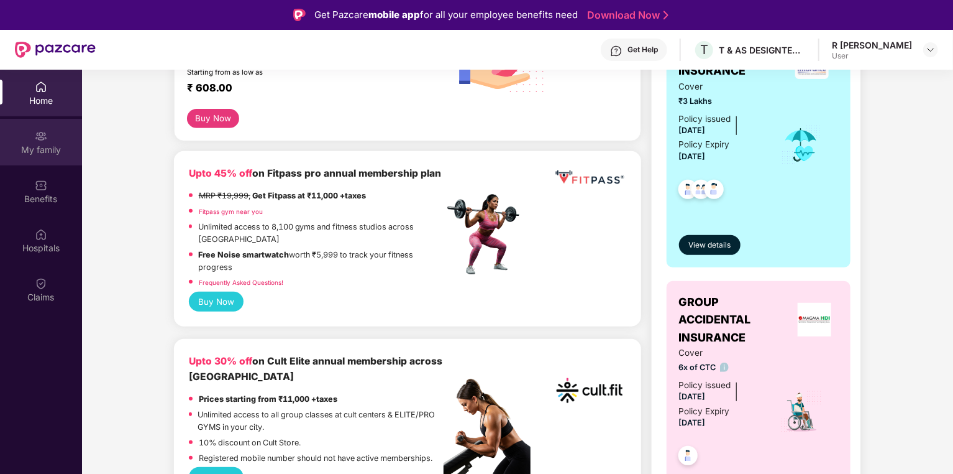
click at [44, 149] on div "My family" at bounding box center [41, 150] width 82 height 12
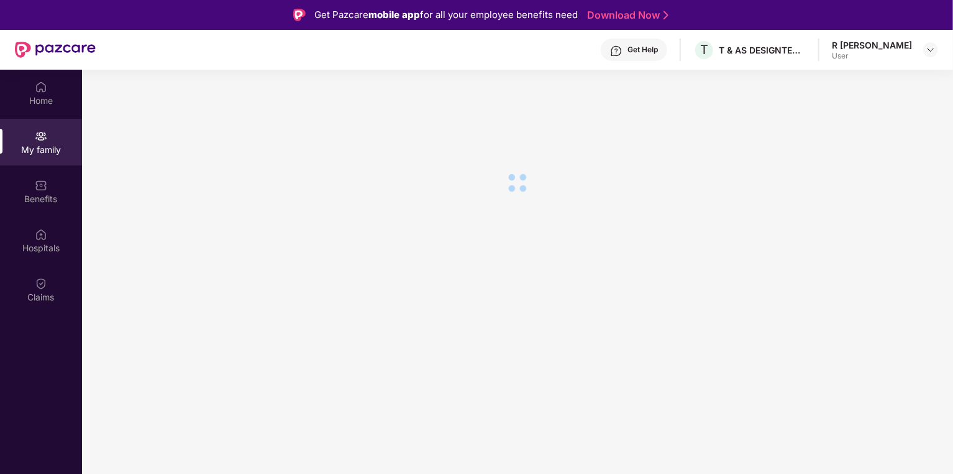
scroll to position [0, 0]
